Goal: Browse casually: Explore the website without a specific task or goal

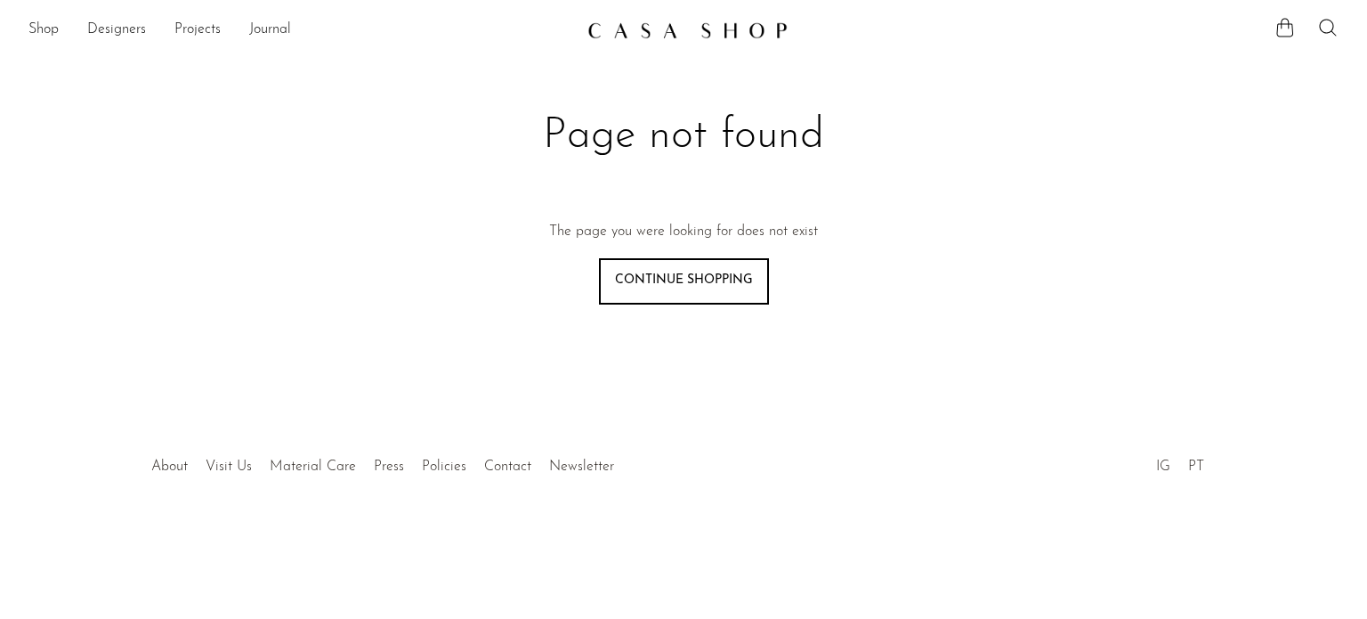
click at [624, 44] on link at bounding box center [683, 30] width 192 height 32
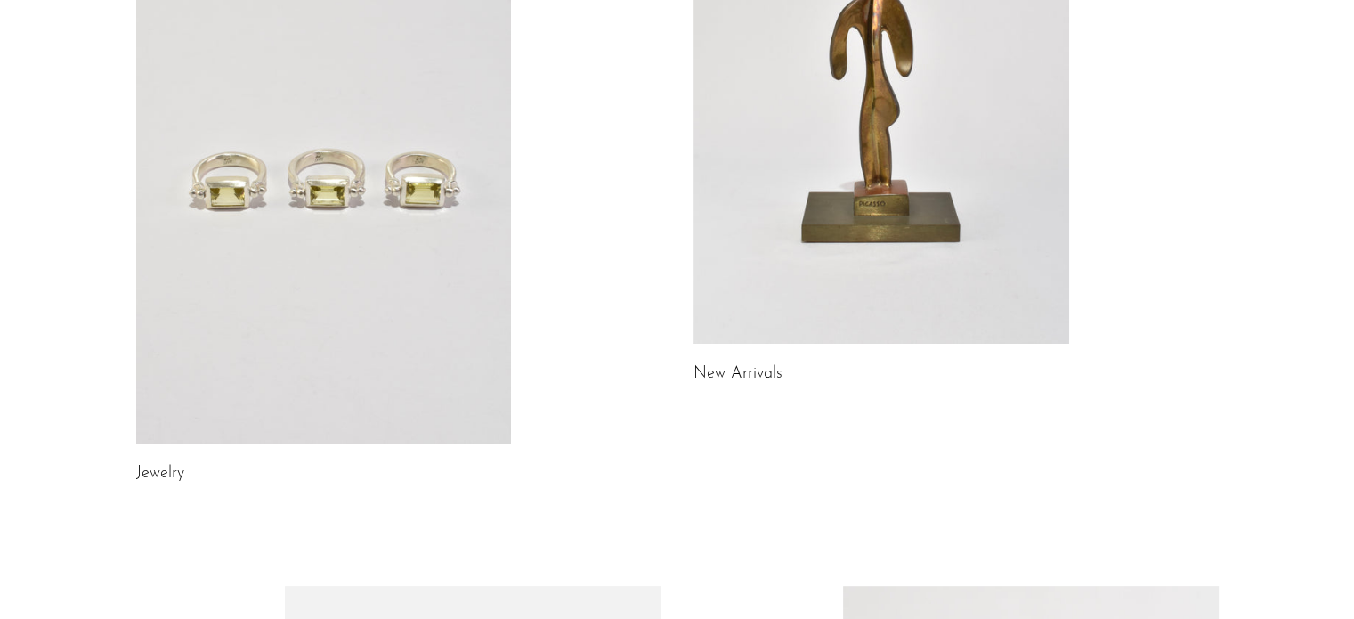
scroll to position [310, 0]
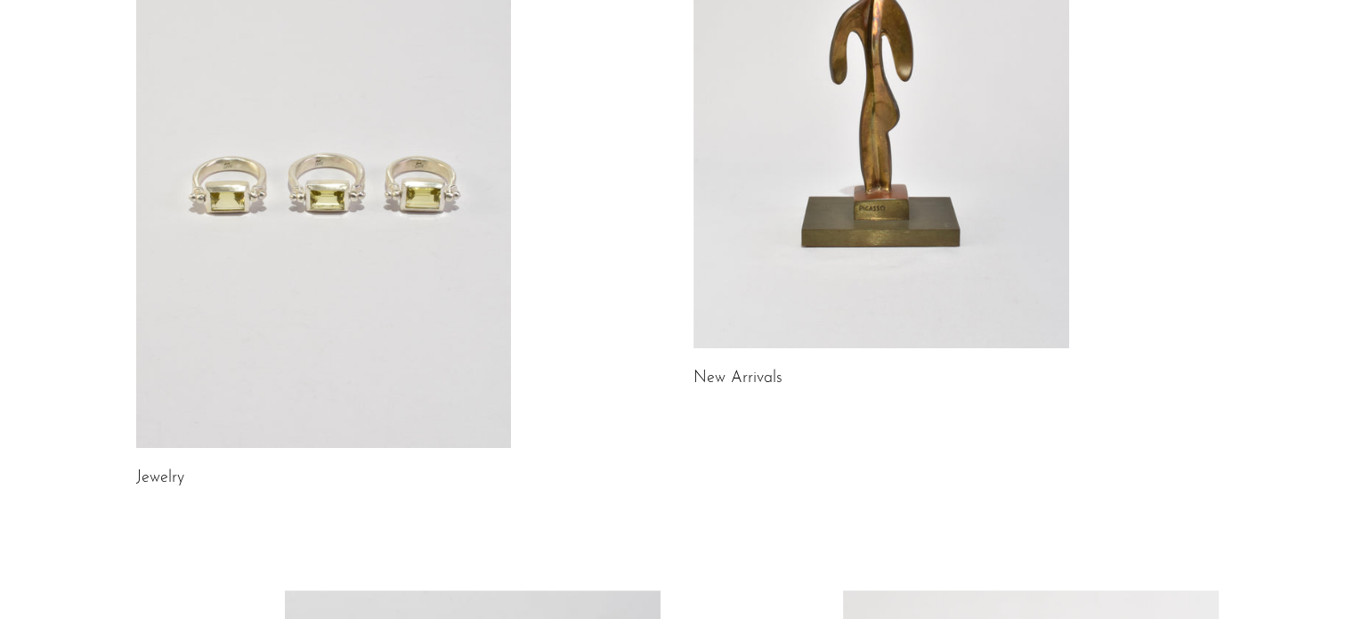
click at [382, 238] on link at bounding box center [324, 185] width 376 height 526
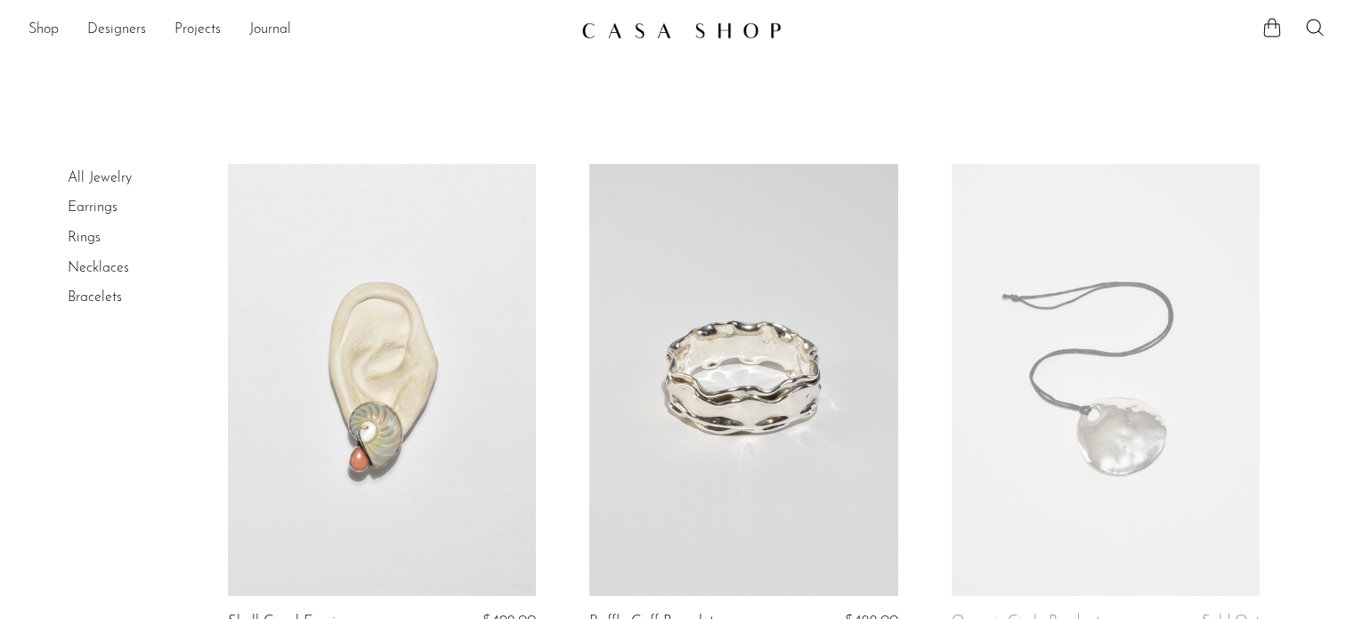
click at [94, 208] on link "Earrings" at bounding box center [93, 207] width 50 height 14
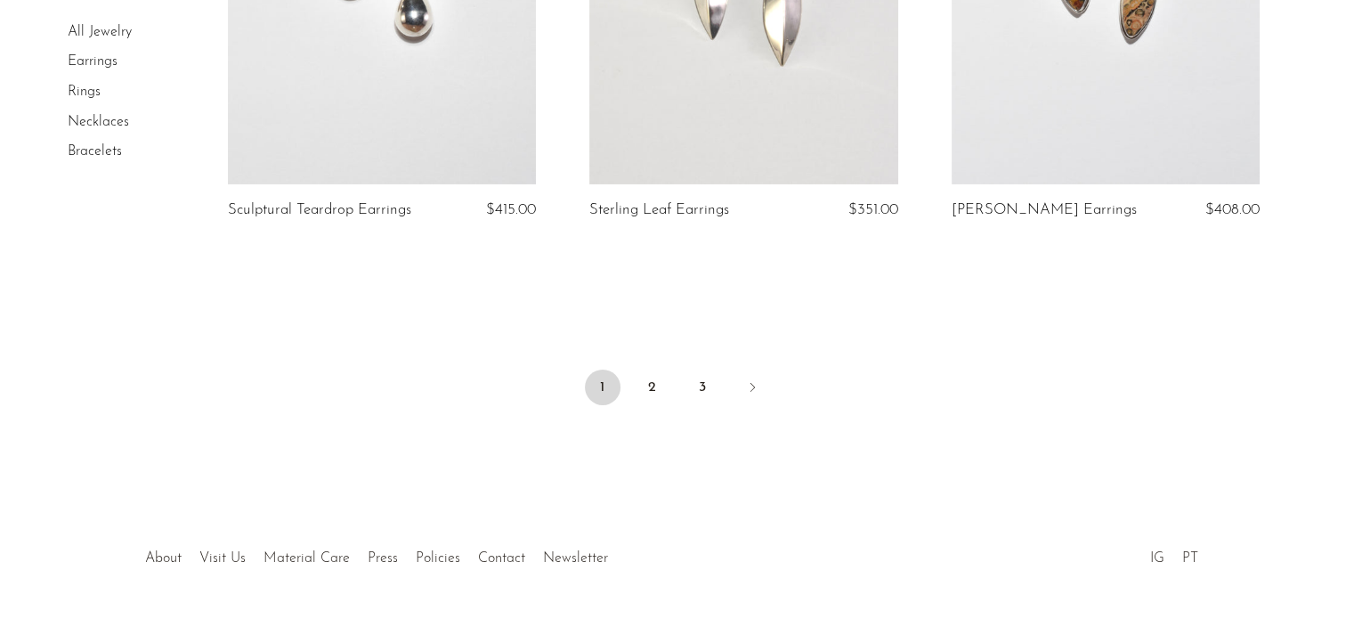
scroll to position [6064, 0]
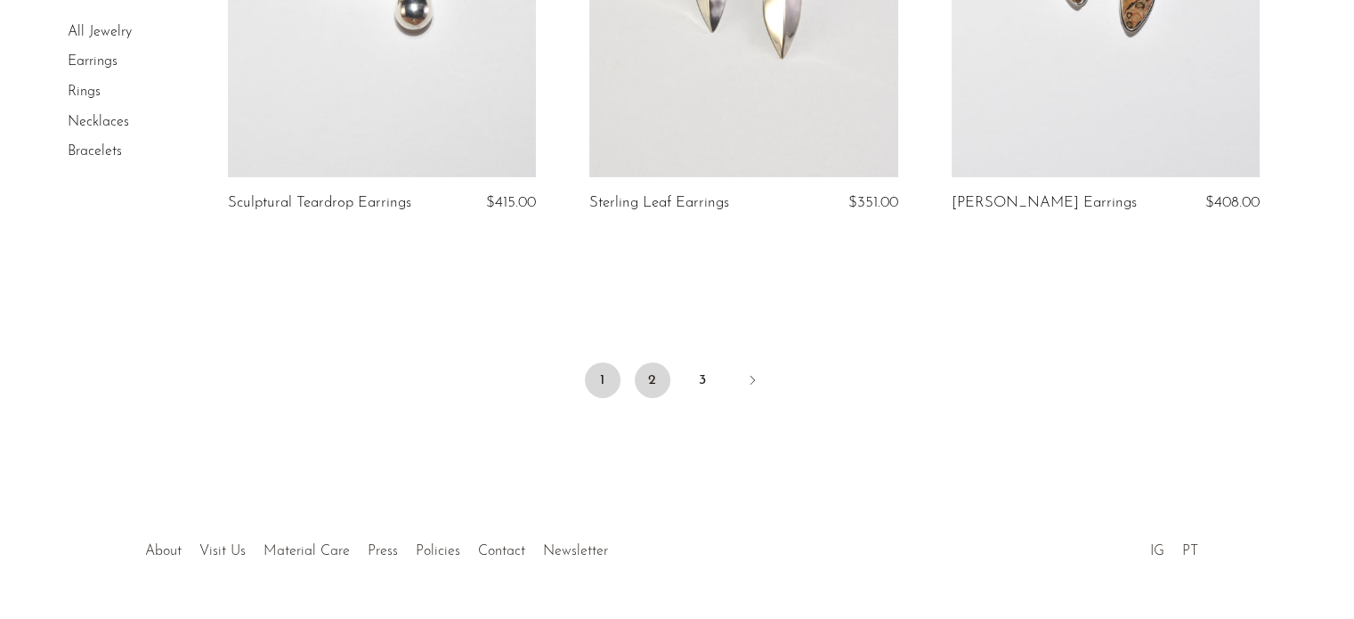
click at [655, 369] on link "2" at bounding box center [653, 380] width 36 height 36
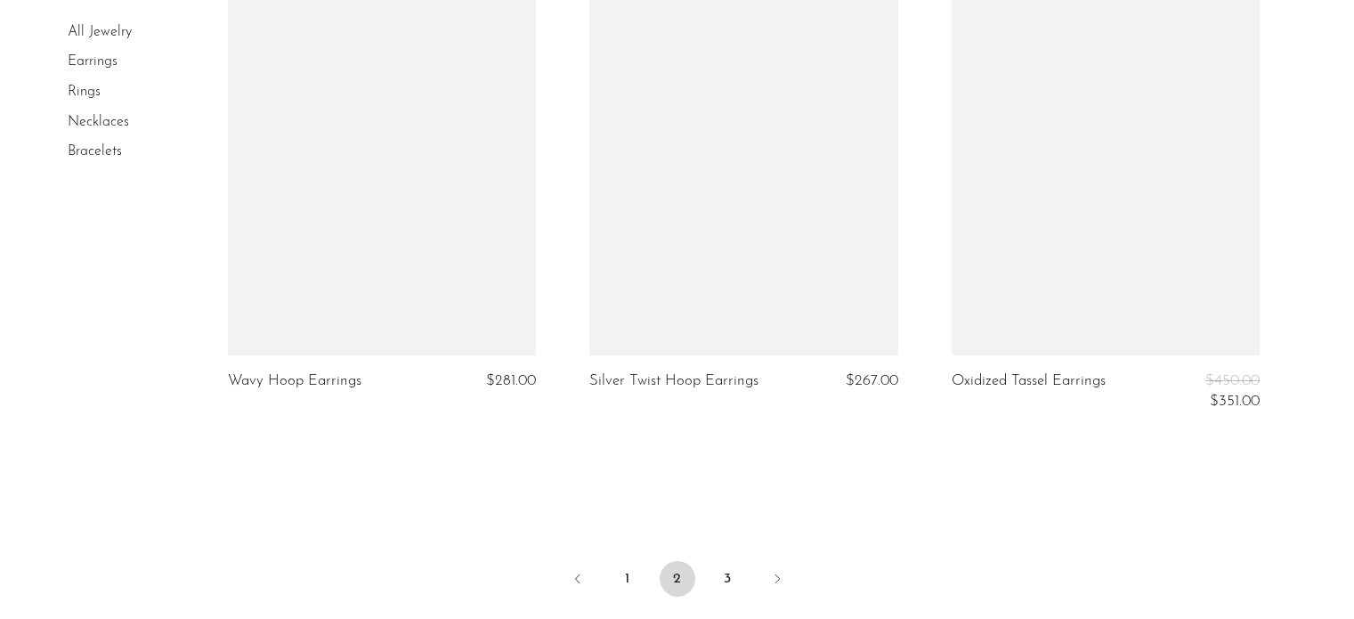
scroll to position [5945, 0]
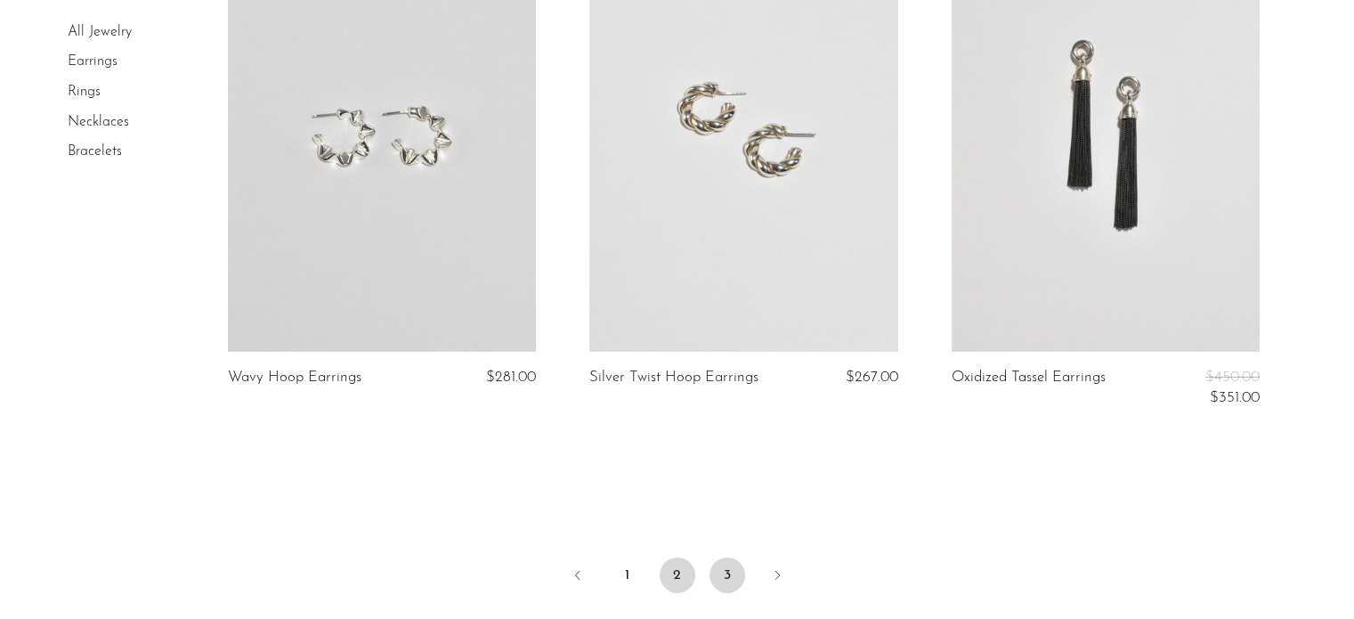
click at [731, 585] on link "3" at bounding box center [727, 575] width 36 height 36
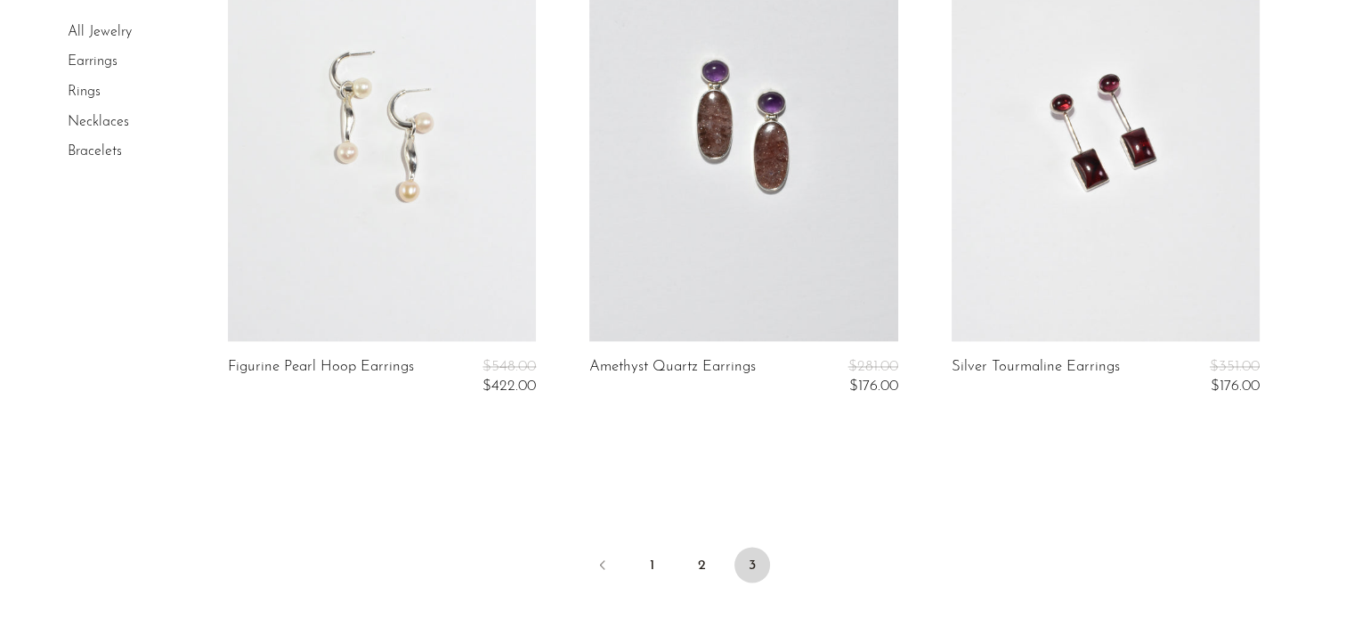
scroll to position [2908, 0]
click at [78, 121] on link "Necklaces" at bounding box center [98, 122] width 61 height 14
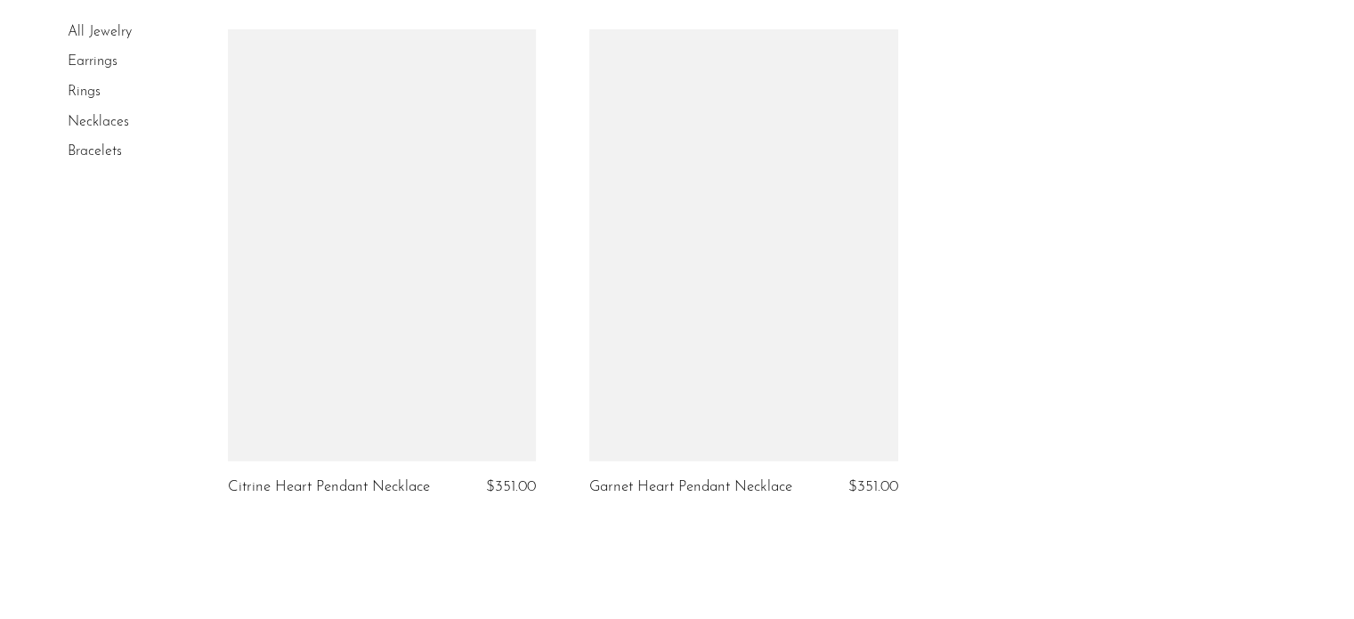
scroll to position [5360, 0]
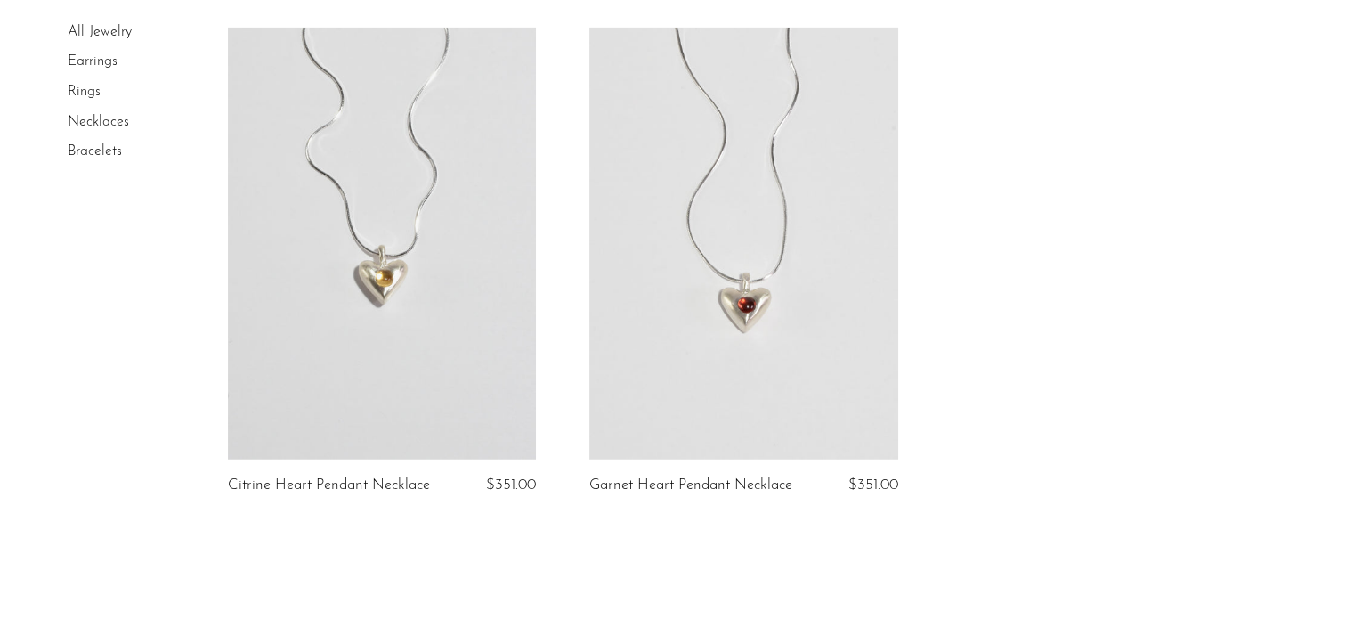
click at [89, 30] on link "All Jewelry" at bounding box center [100, 32] width 64 height 14
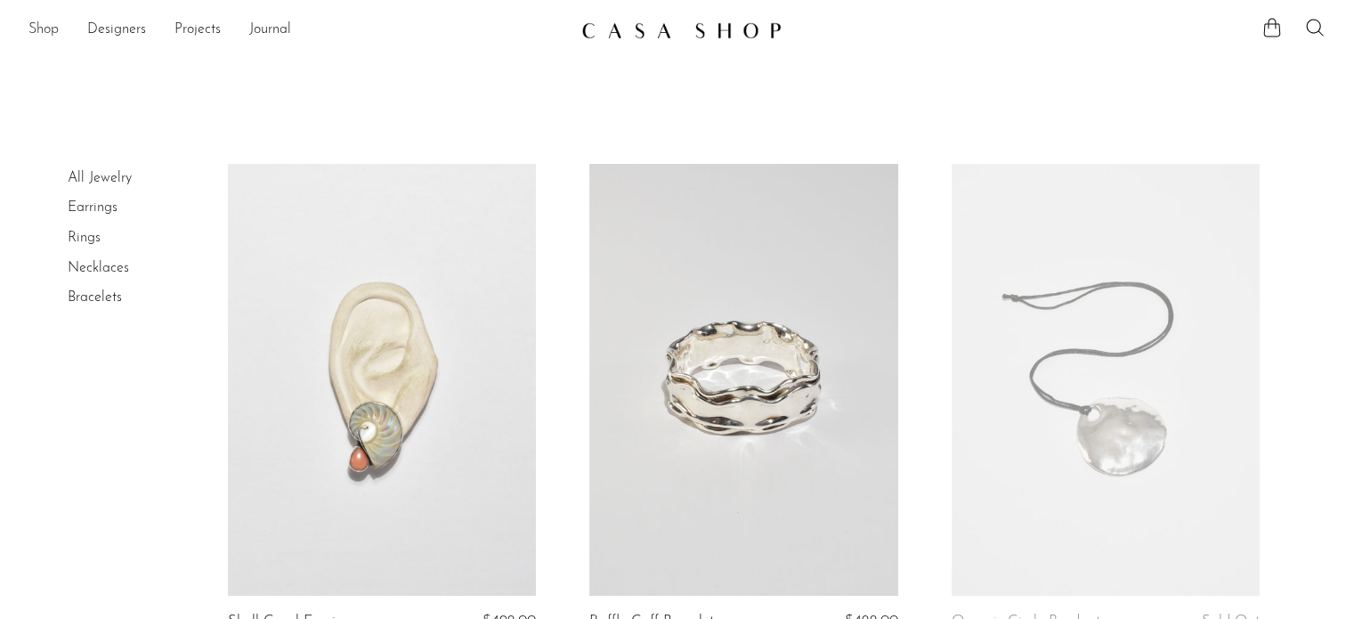
click at [47, 22] on link "Shop" at bounding box center [43, 30] width 30 height 23
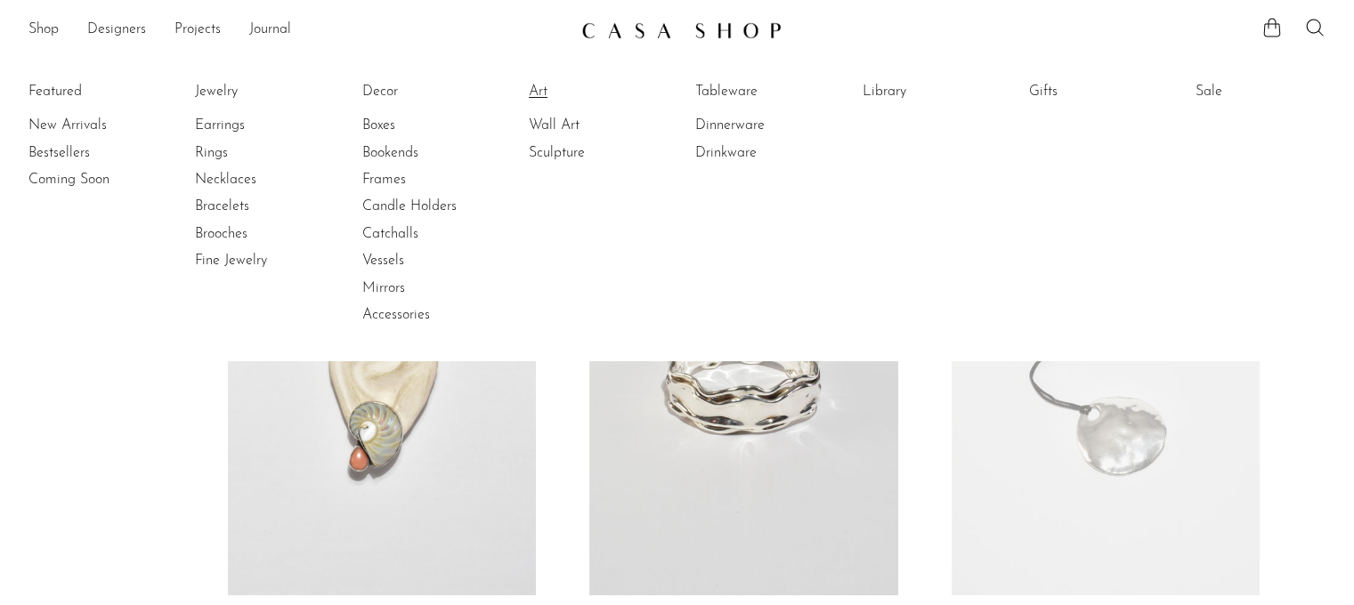
click at [543, 88] on link "Art" at bounding box center [596, 92] width 134 height 20
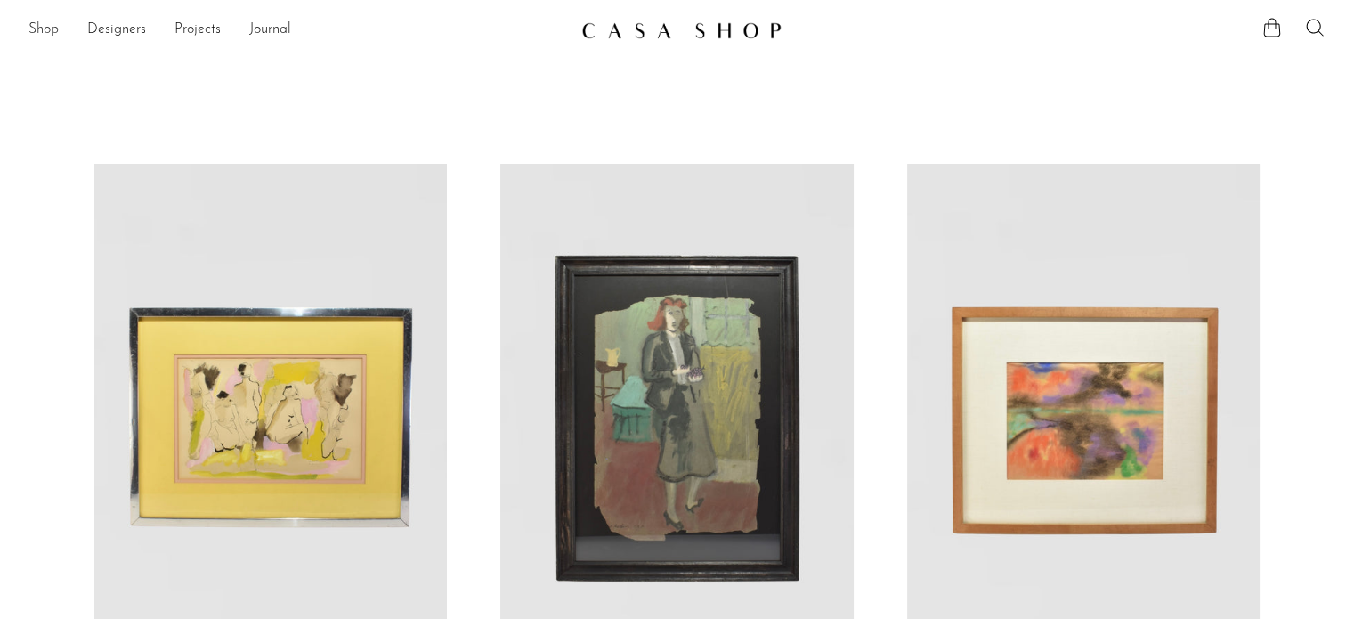
click at [54, 28] on link "Shop" at bounding box center [43, 30] width 30 height 23
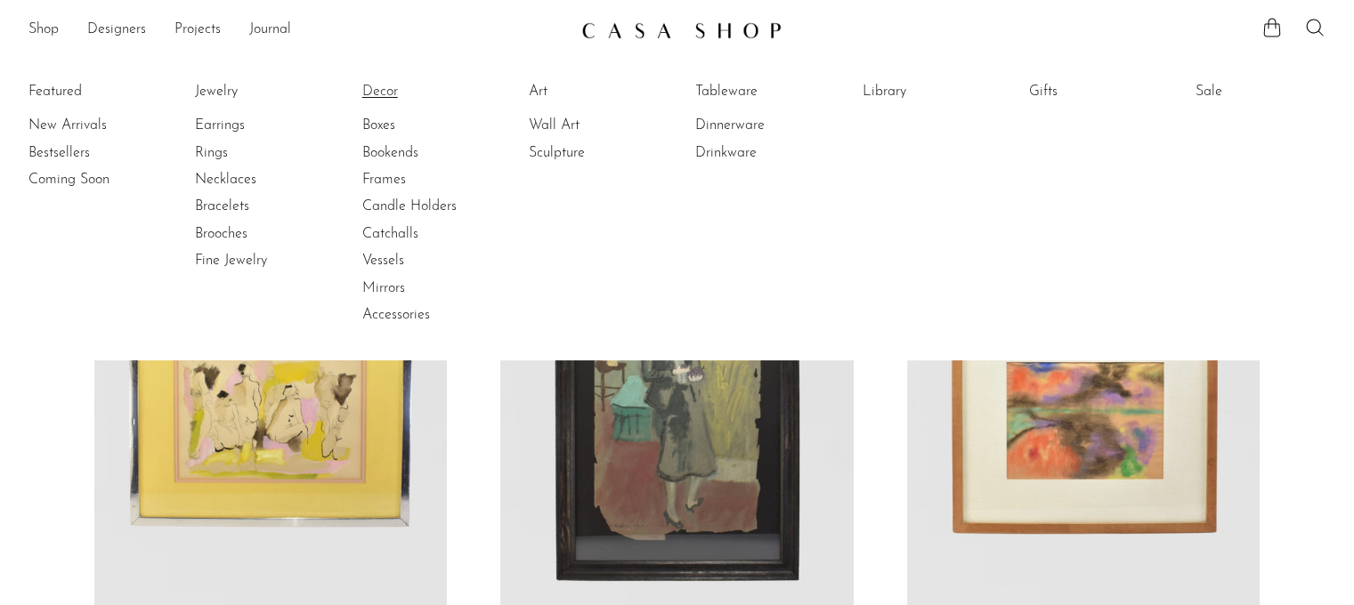
click at [379, 92] on link "Decor" at bounding box center [429, 92] width 134 height 20
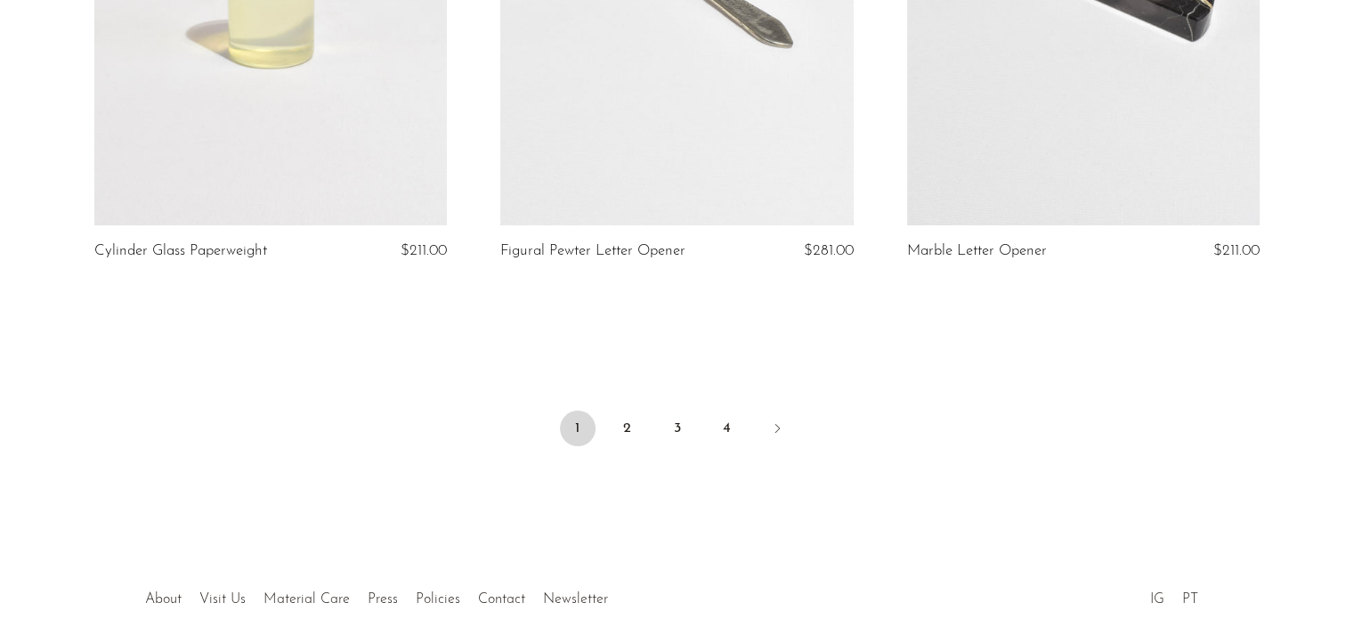
scroll to position [6765, 0]
click at [627, 419] on link "2" at bounding box center [628, 427] width 36 height 36
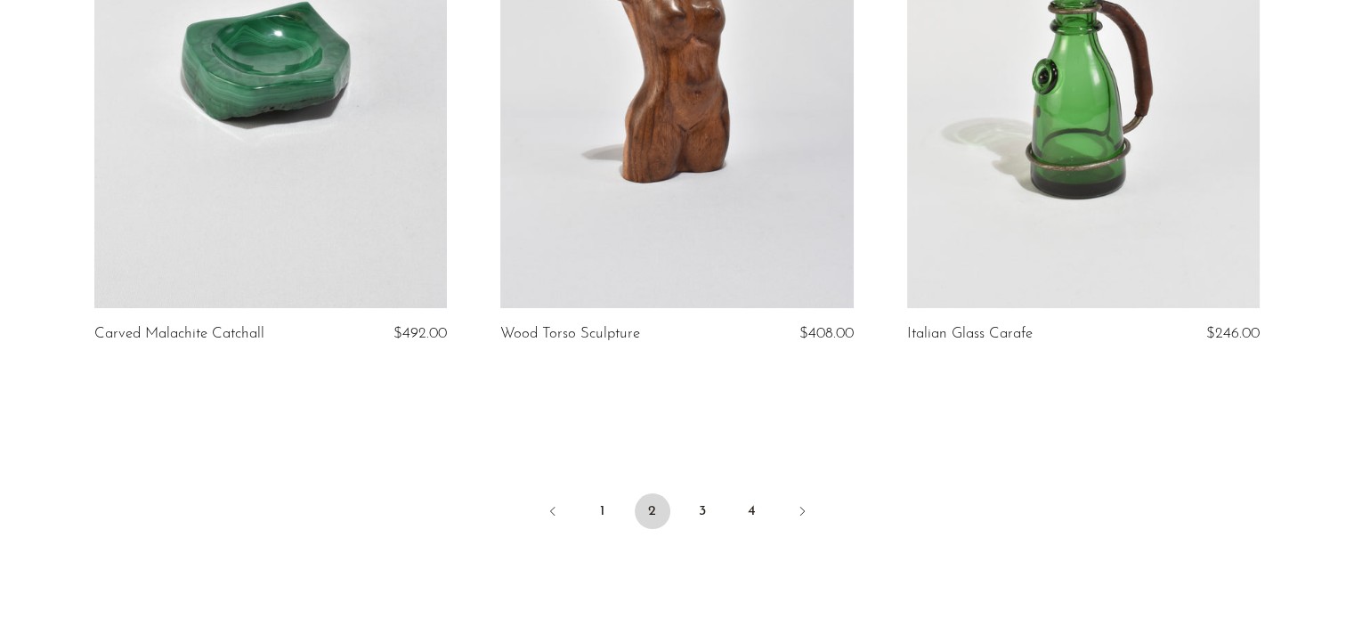
scroll to position [6653, 0]
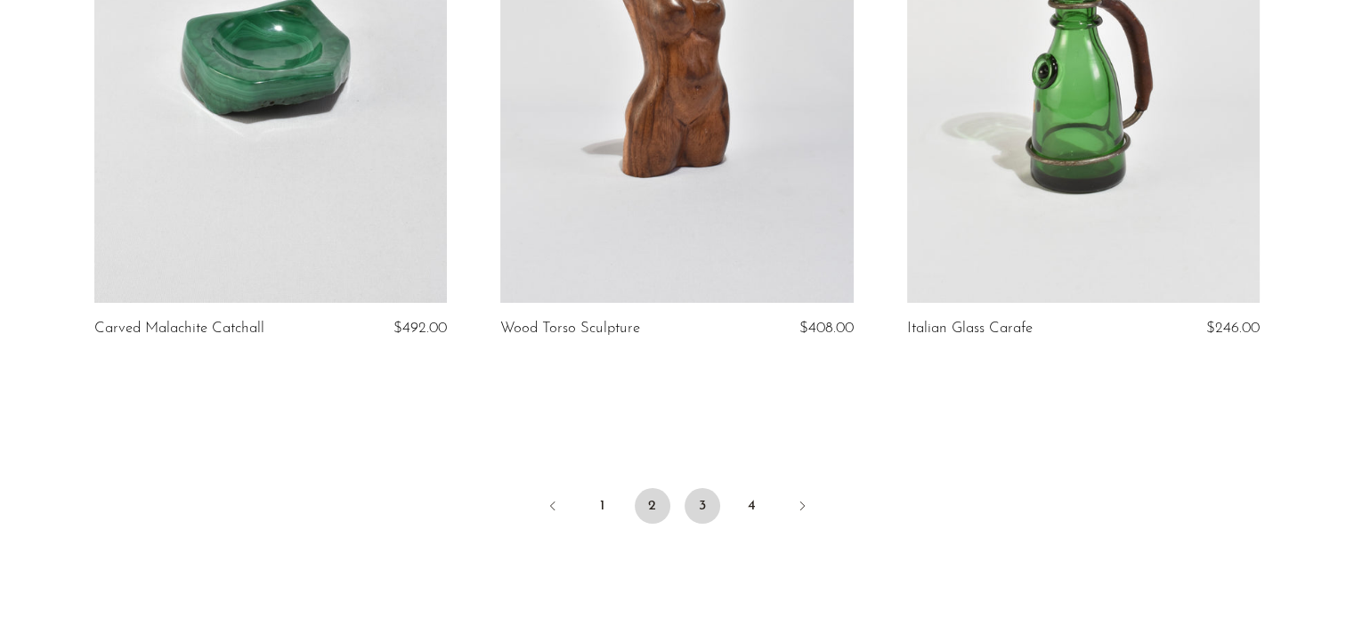
click at [706, 495] on link "3" at bounding box center [703, 506] width 36 height 36
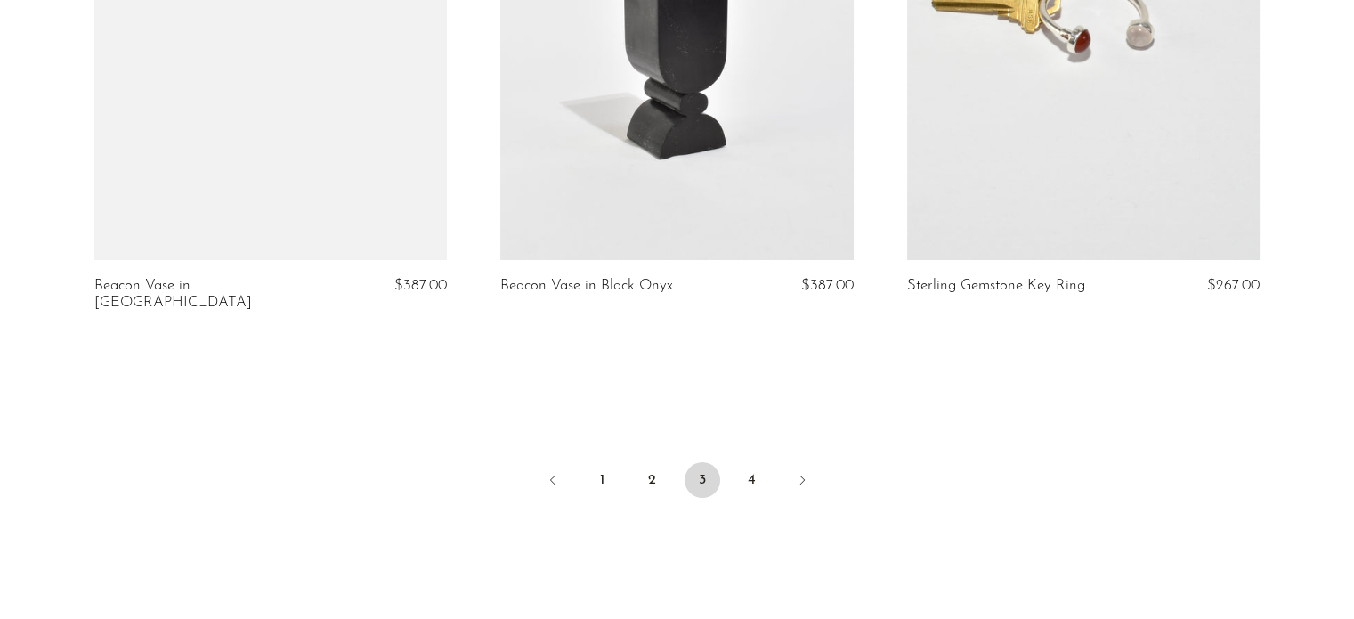
scroll to position [6714, 0]
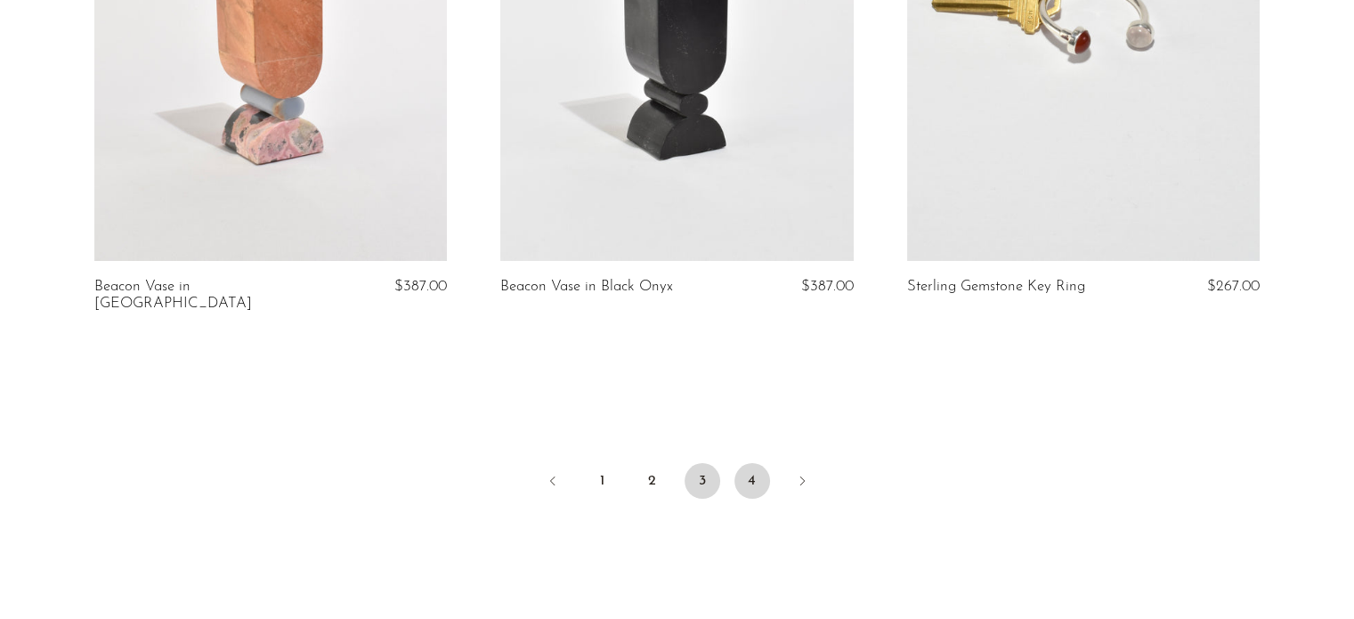
click at [748, 468] on link "4" at bounding box center [752, 481] width 36 height 36
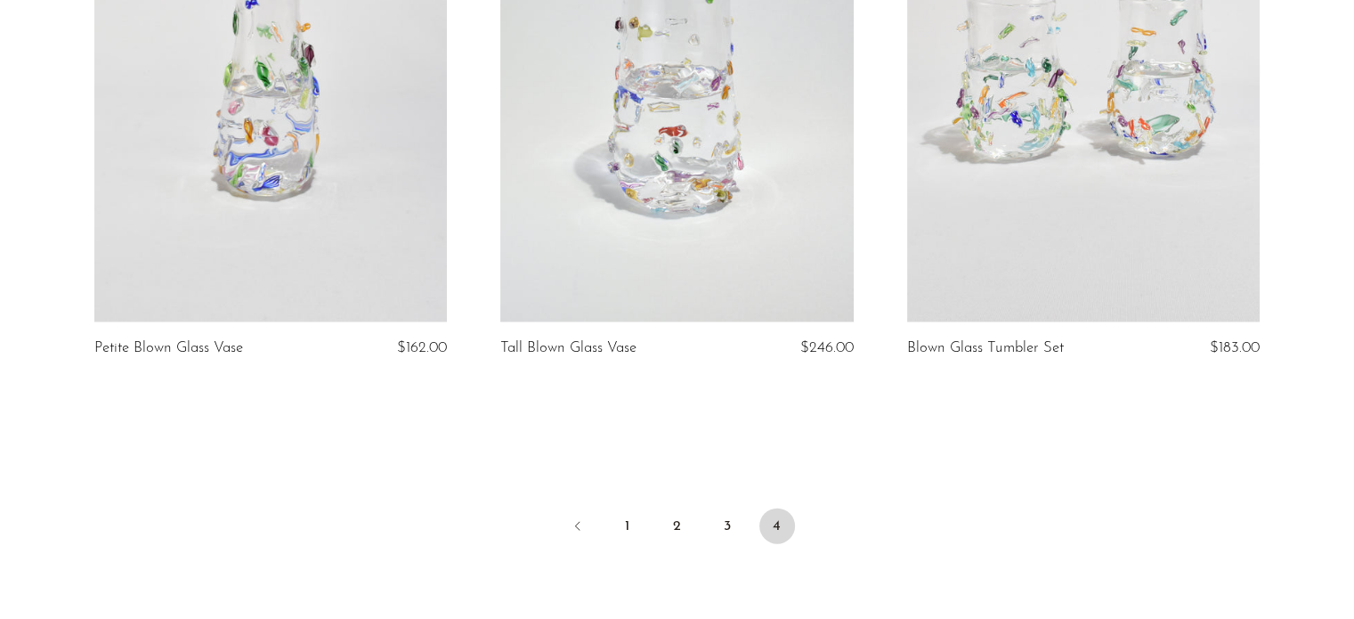
scroll to position [3869, 0]
